Goal: Check status: Check status

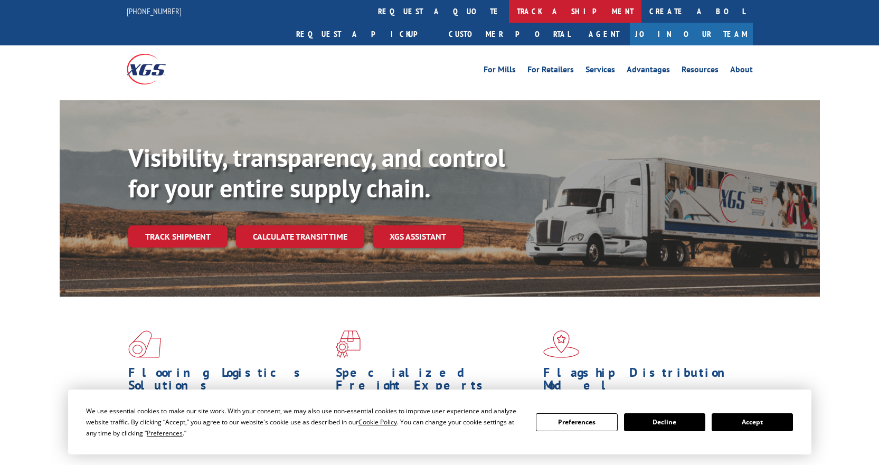
click at [509, 15] on link "track a shipment" at bounding box center [575, 11] width 133 height 23
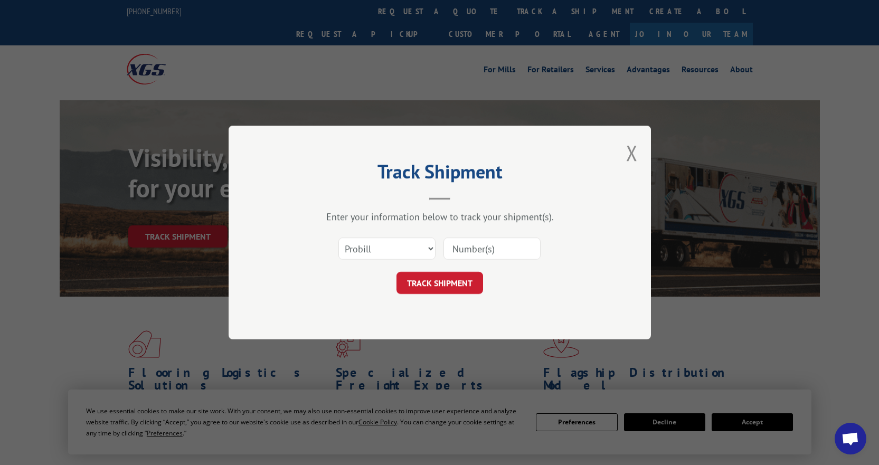
drag, startPoint x: 503, startPoint y: 258, endPoint x: 497, endPoint y: 249, distance: 10.4
click at [503, 258] on input at bounding box center [492, 249] width 97 height 22
paste input "17503933"
type input "17503933"
click at [454, 279] on button "TRACK SHIPMENT" at bounding box center [440, 283] width 87 height 22
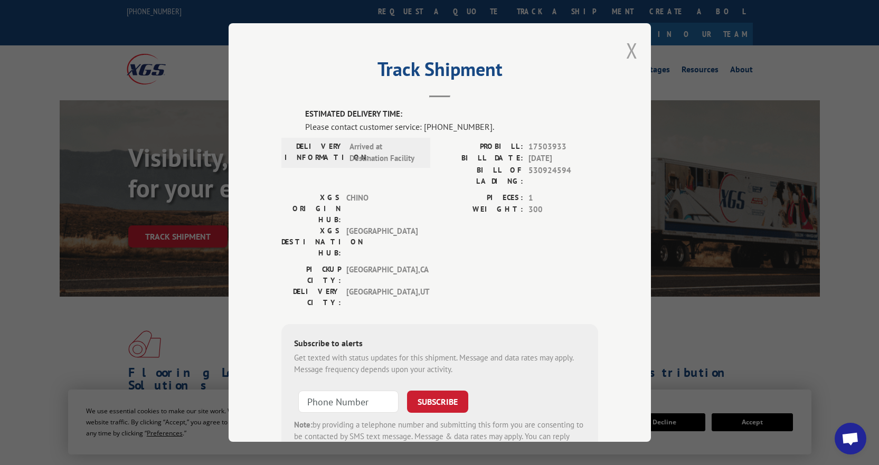
click at [626, 52] on button "Close modal" at bounding box center [632, 50] width 12 height 28
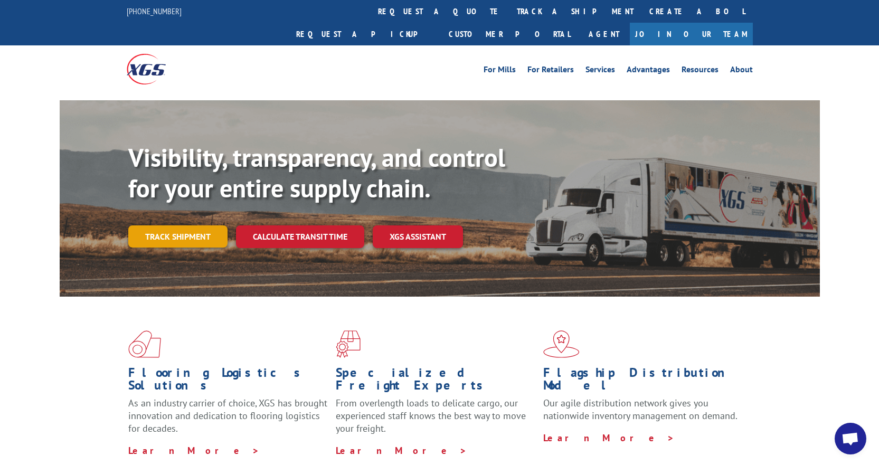
click at [193, 225] on link "Track shipment" at bounding box center [177, 236] width 99 height 22
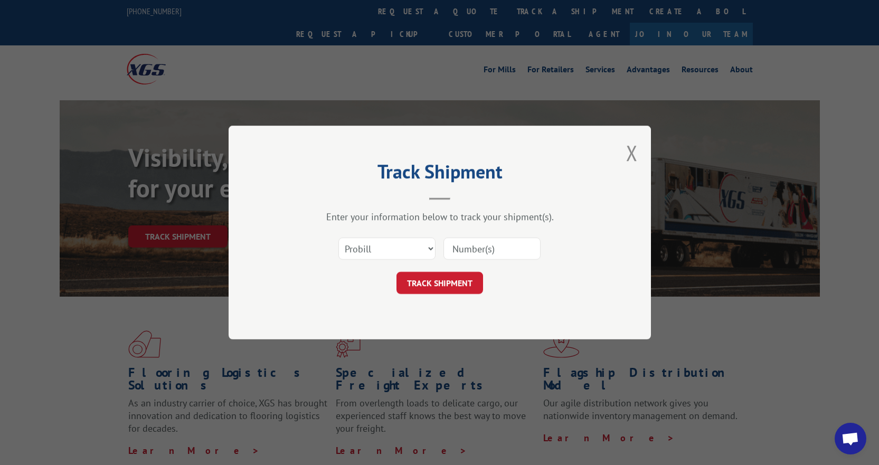
click at [465, 249] on input at bounding box center [492, 249] width 97 height 22
paste input "17503933"
type input "17503933"
click at [454, 280] on button "TRACK SHIPMENT" at bounding box center [440, 283] width 87 height 22
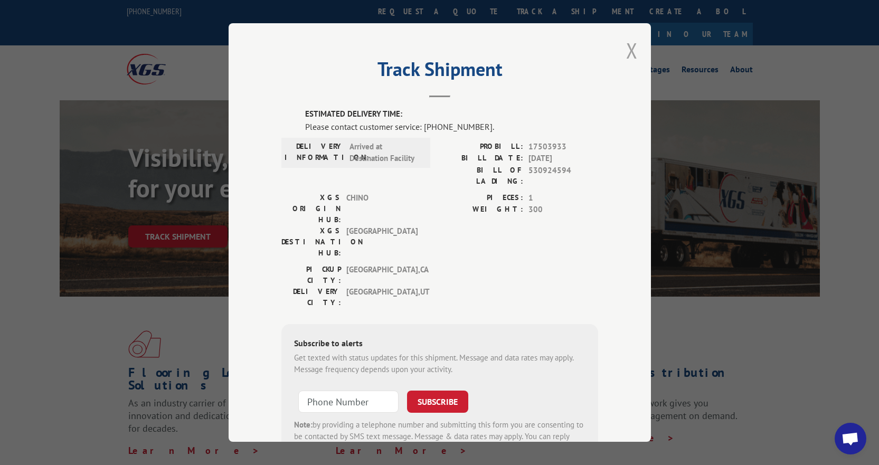
click at [629, 51] on button "Close modal" at bounding box center [632, 50] width 12 height 28
